Goal: Task Accomplishment & Management: Complete application form

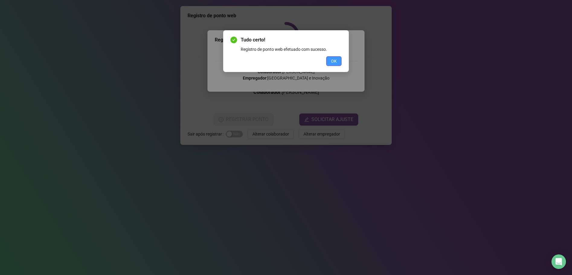
click at [335, 59] on span "OK" at bounding box center [334, 61] width 6 height 7
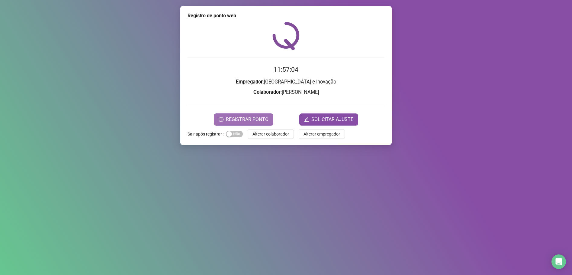
click at [251, 120] on span "REGISTRAR PONTO" at bounding box center [247, 119] width 43 height 7
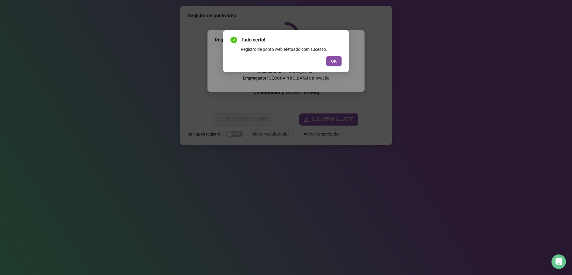
click at [342, 60] on div "Tudo certo! Registro de ponto web efetuado com sucesso. OK" at bounding box center [286, 51] width 126 height 42
click at [338, 60] on button "OK" at bounding box center [333, 61] width 15 height 10
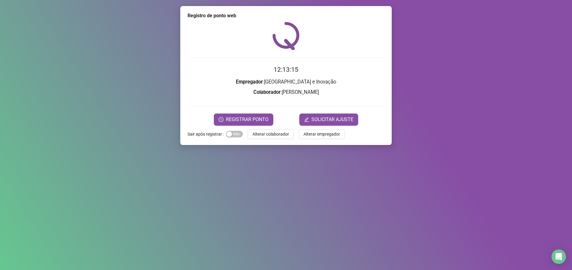
click at [487, 58] on div "Registro de ponto web 12:13:15 Empregador : [GEOGRAPHIC_DATA] e Inovação Colabo…" at bounding box center [286, 135] width 572 height 270
click at [331, 117] on span "SOLICITAR AJUSTE" at bounding box center [333, 119] width 42 height 7
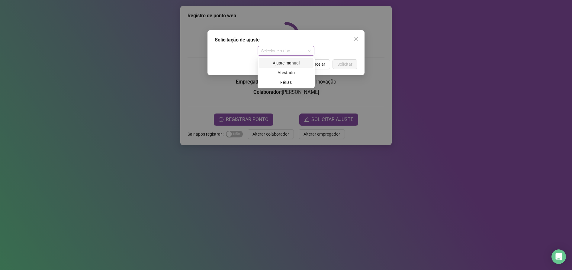
click at [310, 48] on span "Selecione o tipo" at bounding box center [286, 50] width 50 height 9
click at [291, 73] on div "Atestado" at bounding box center [286, 72] width 47 height 7
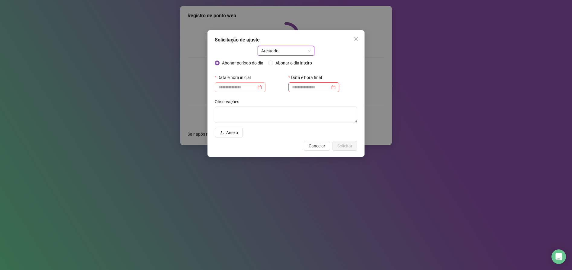
click at [262, 89] on div at bounding box center [240, 87] width 44 height 7
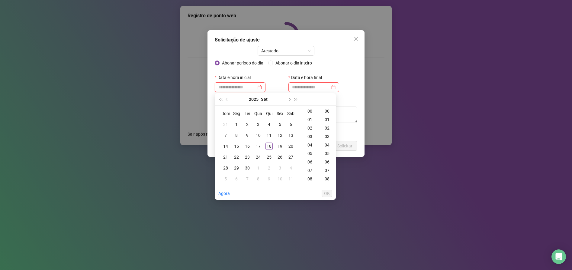
type input "**********"
click at [310, 134] on div "10" at bounding box center [310, 135] width 15 height 8
click at [325, 176] on div "40" at bounding box center [328, 177] width 15 height 8
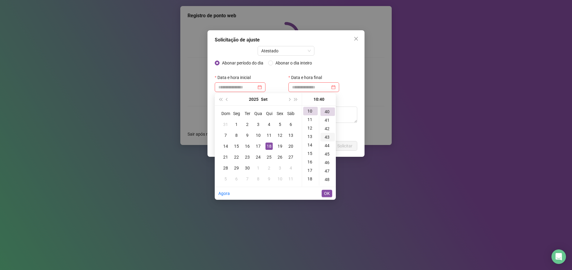
scroll to position [338, 0]
type input "**********"
click at [319, 88] on input at bounding box center [311, 87] width 38 height 7
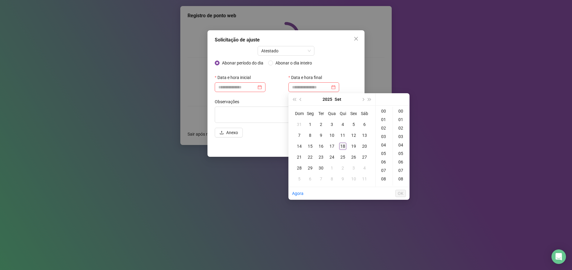
click at [342, 144] on div "18" at bounding box center [342, 145] width 7 height 7
click at [386, 112] on div "11" at bounding box center [384, 113] width 15 height 8
click at [401, 137] on div "10" at bounding box center [401, 135] width 15 height 8
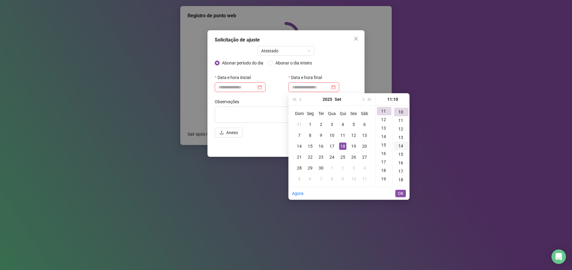
scroll to position [85, 0]
type input "**********"
click at [401, 192] on span "OK" at bounding box center [401, 193] width 6 height 7
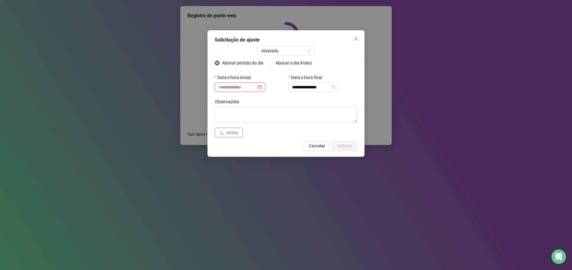
click at [227, 133] on span "Anexo" at bounding box center [232, 132] width 12 height 7
click at [247, 88] on input at bounding box center [237, 87] width 38 height 7
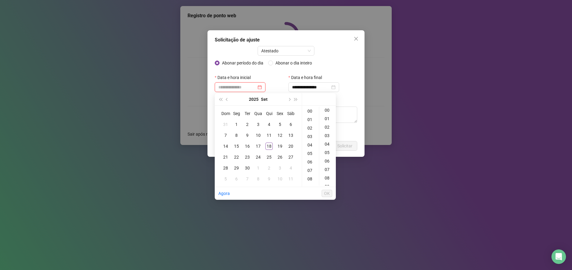
scroll to position [0, 0]
click at [270, 145] on div "18" at bounding box center [269, 145] width 7 height 7
click at [308, 133] on div "10" at bounding box center [310, 135] width 15 height 8
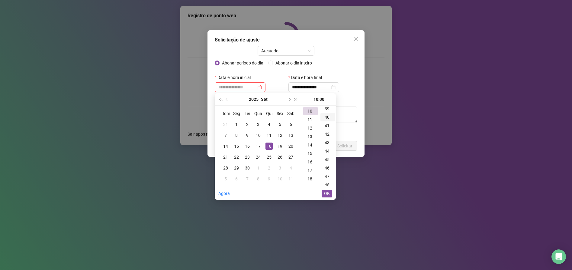
click at [325, 117] on div "40" at bounding box center [328, 117] width 15 height 8
type input "**********"
click at [326, 192] on span "OK" at bounding box center [327, 193] width 6 height 7
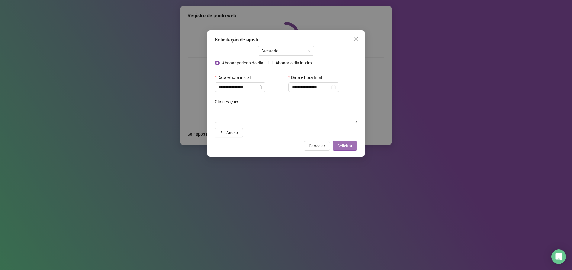
click at [348, 146] on span "Solicitar" at bounding box center [345, 145] width 15 height 7
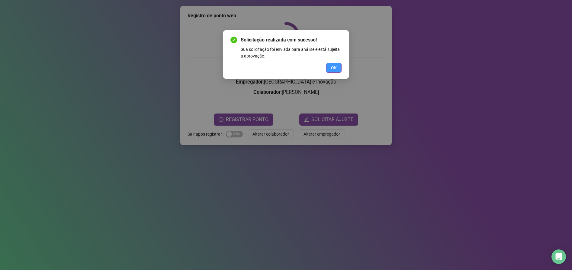
click at [333, 66] on span "OK" at bounding box center [334, 67] width 6 height 7
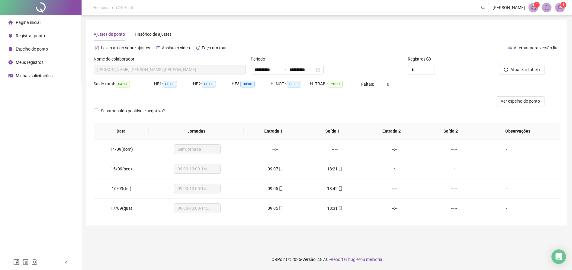
click at [34, 73] on span "Minhas solicitações" at bounding box center [34, 75] width 37 height 5
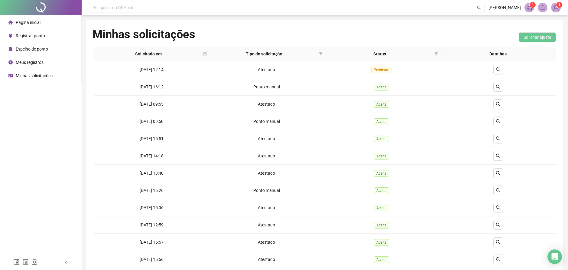
click at [39, 49] on span "Espelho de ponto" at bounding box center [32, 49] width 32 height 5
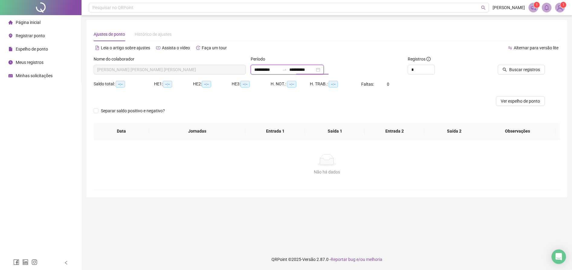
click at [311, 70] on input "**********" at bounding box center [302, 69] width 25 height 7
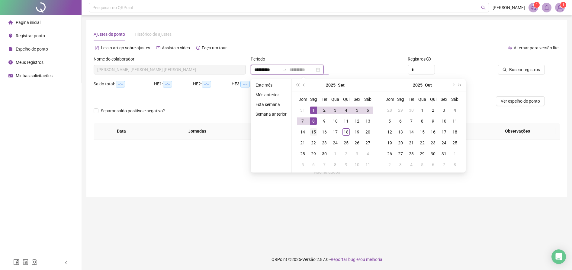
type input "**********"
click at [313, 131] on div "15" at bounding box center [313, 131] width 7 height 7
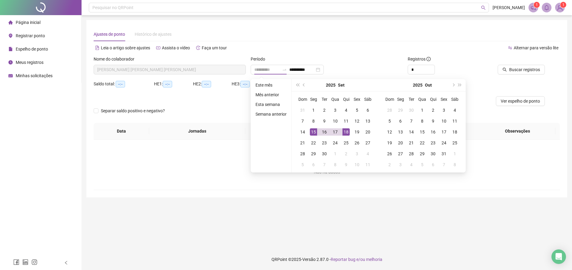
click at [345, 131] on div "18" at bounding box center [346, 131] width 7 height 7
type input "**********"
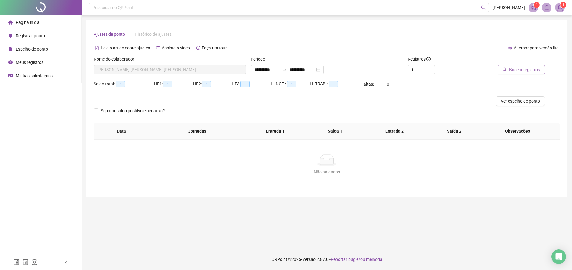
click at [522, 70] on span "Buscar registros" at bounding box center [525, 69] width 31 height 7
